Goal: Task Accomplishment & Management: Complete application form

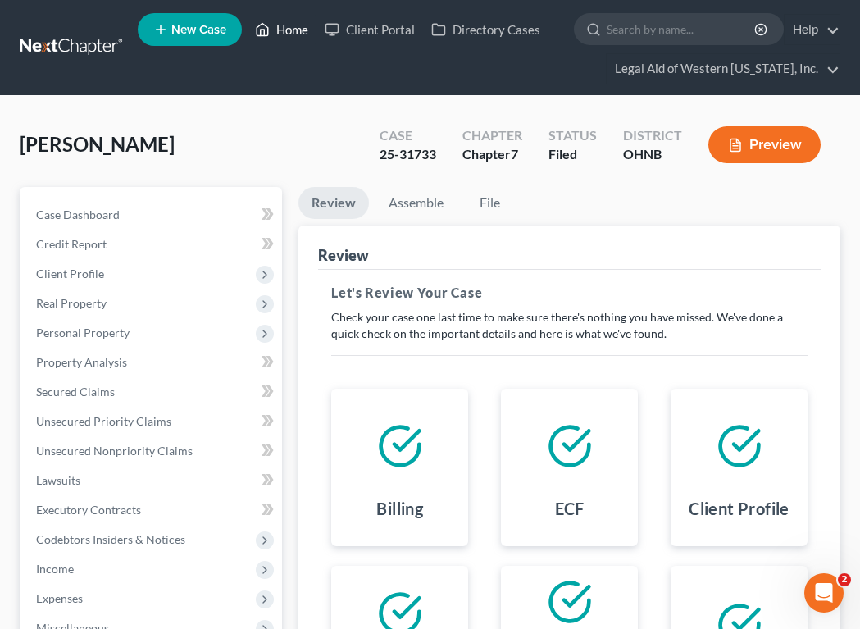
click at [290, 20] on link "Home" at bounding box center [282, 30] width 70 height 30
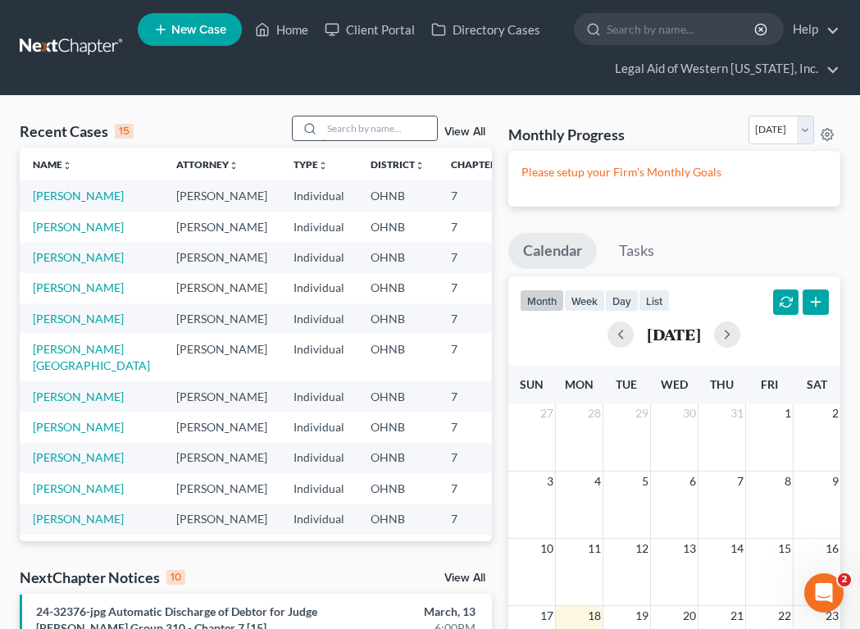
click at [381, 134] on input "search" at bounding box center [379, 128] width 115 height 24
type input "[PERSON_NAME]"
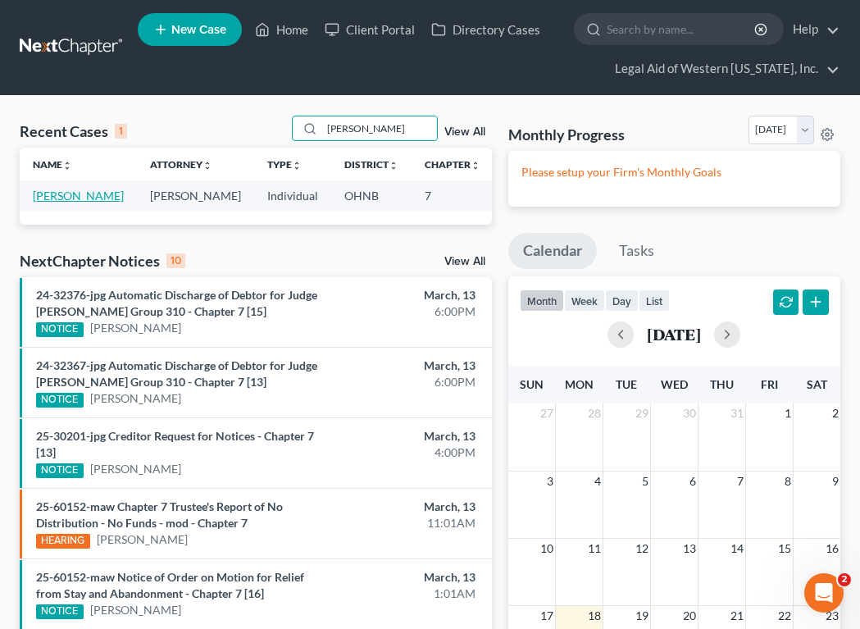
click at [39, 199] on link "[PERSON_NAME]" at bounding box center [78, 196] width 91 height 14
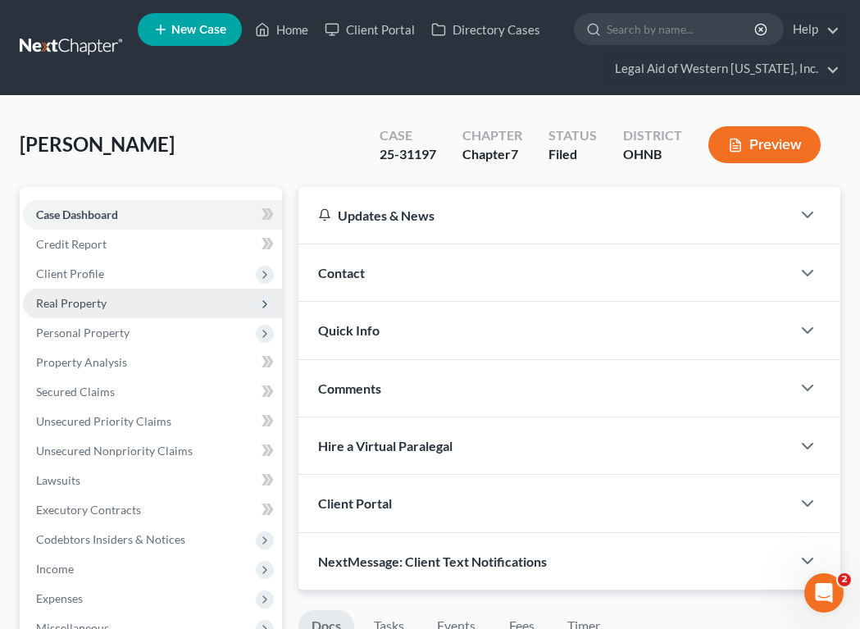
click at [106, 298] on span "Real Property" at bounding box center [152, 304] width 259 height 30
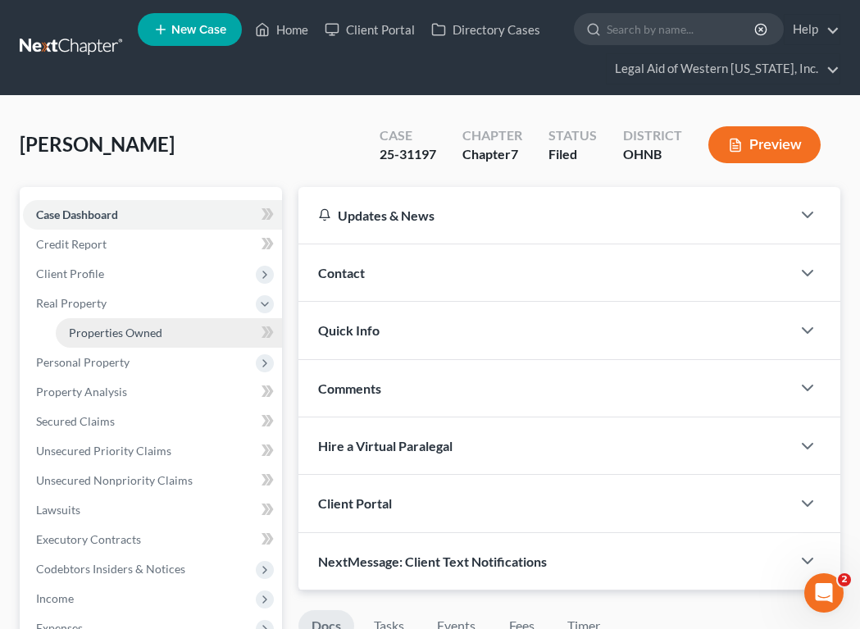
click at [108, 332] on span "Properties Owned" at bounding box center [115, 333] width 93 height 14
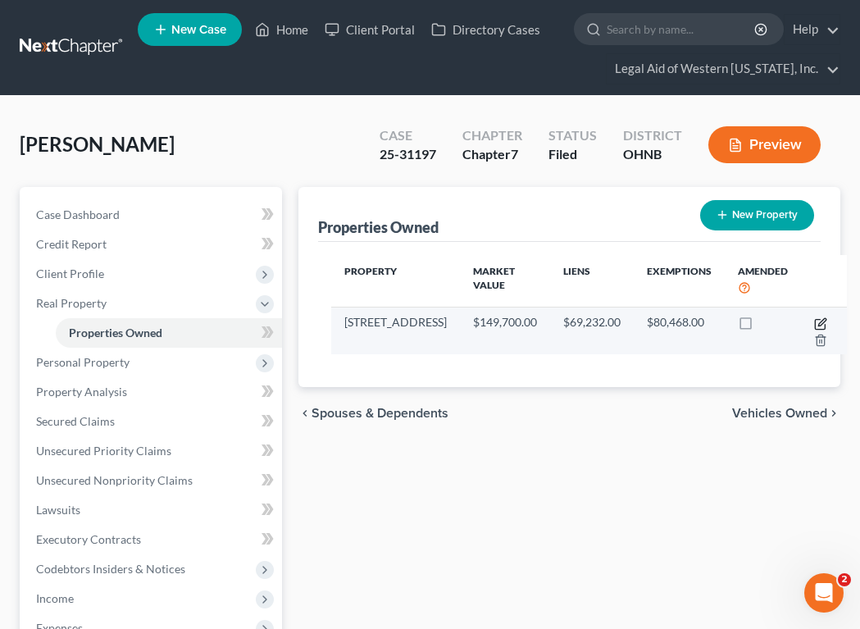
click at [819, 319] on icon "button" at bounding box center [822, 321] width 7 height 7
select select "36"
select select "47"
select select "0"
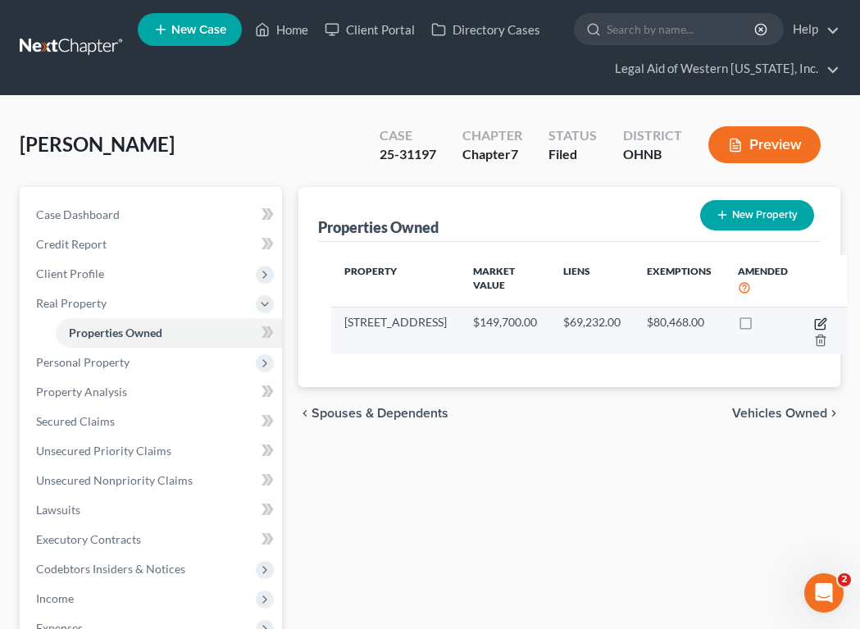
select select "39"
select select "0"
select select "2"
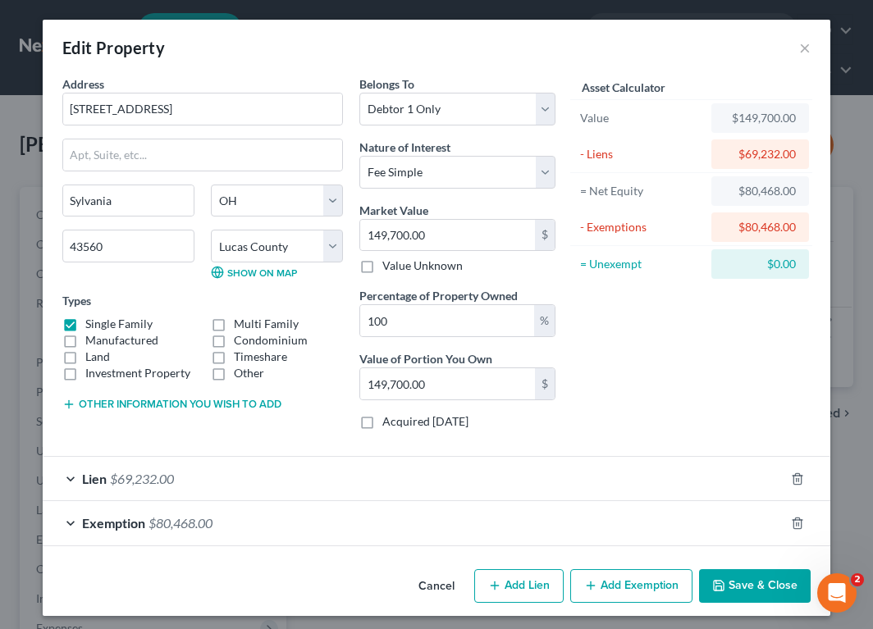
click at [112, 485] on span "$69,232.00" at bounding box center [142, 479] width 64 height 16
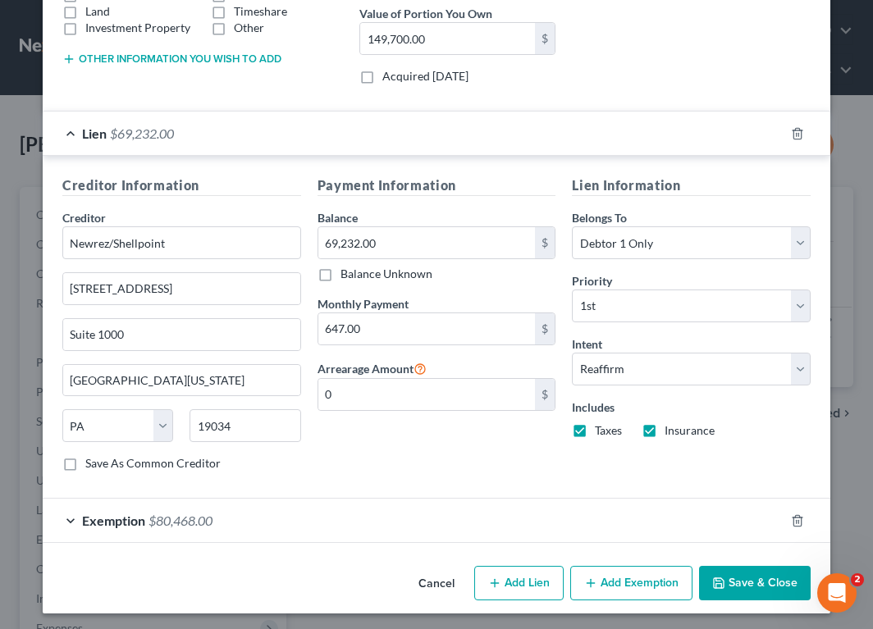
scroll to position [349, 0]
